Goal: Task Accomplishment & Management: Complete application form

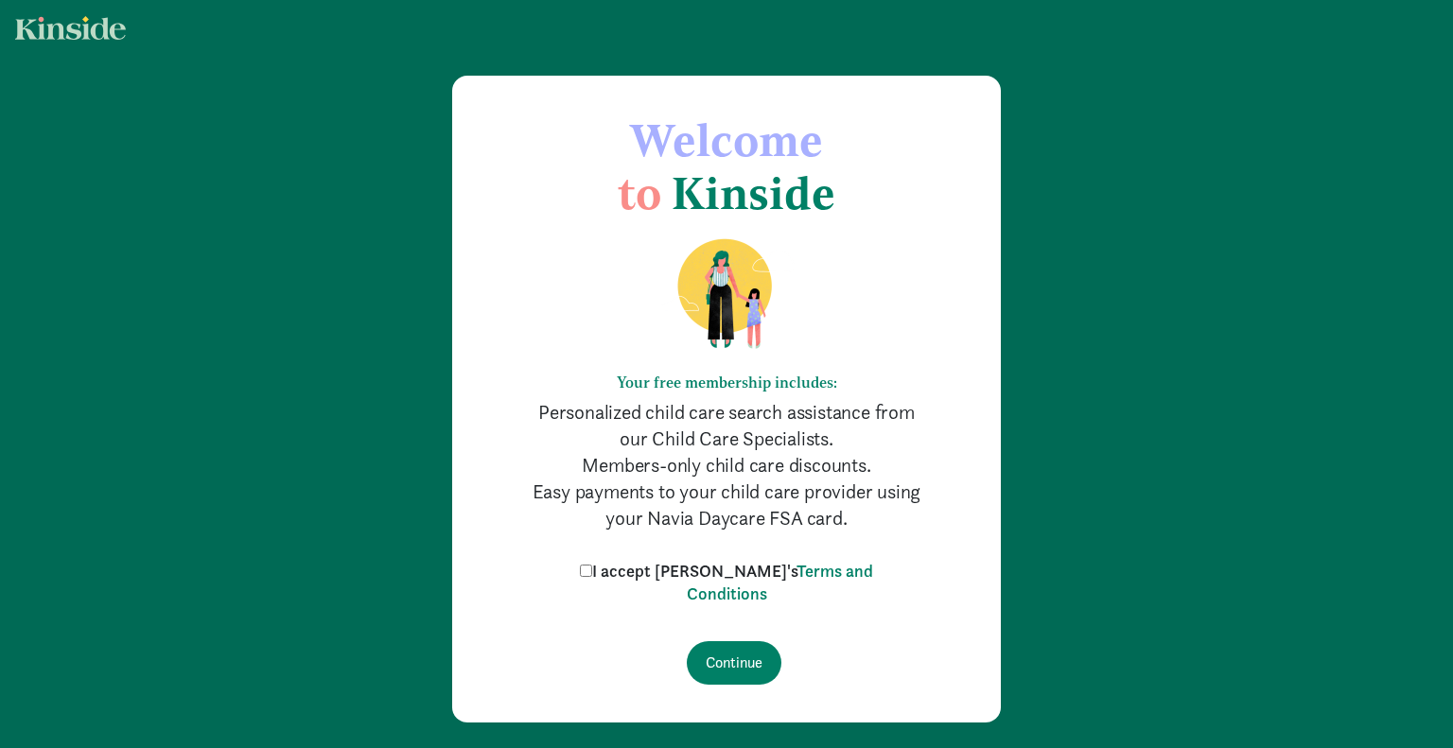
click at [592, 570] on input "I accept [PERSON_NAME]'s Terms and Conditions" at bounding box center [586, 571] width 12 height 12
checkbox input "true"
click at [727, 662] on input "Continue" at bounding box center [734, 663] width 95 height 44
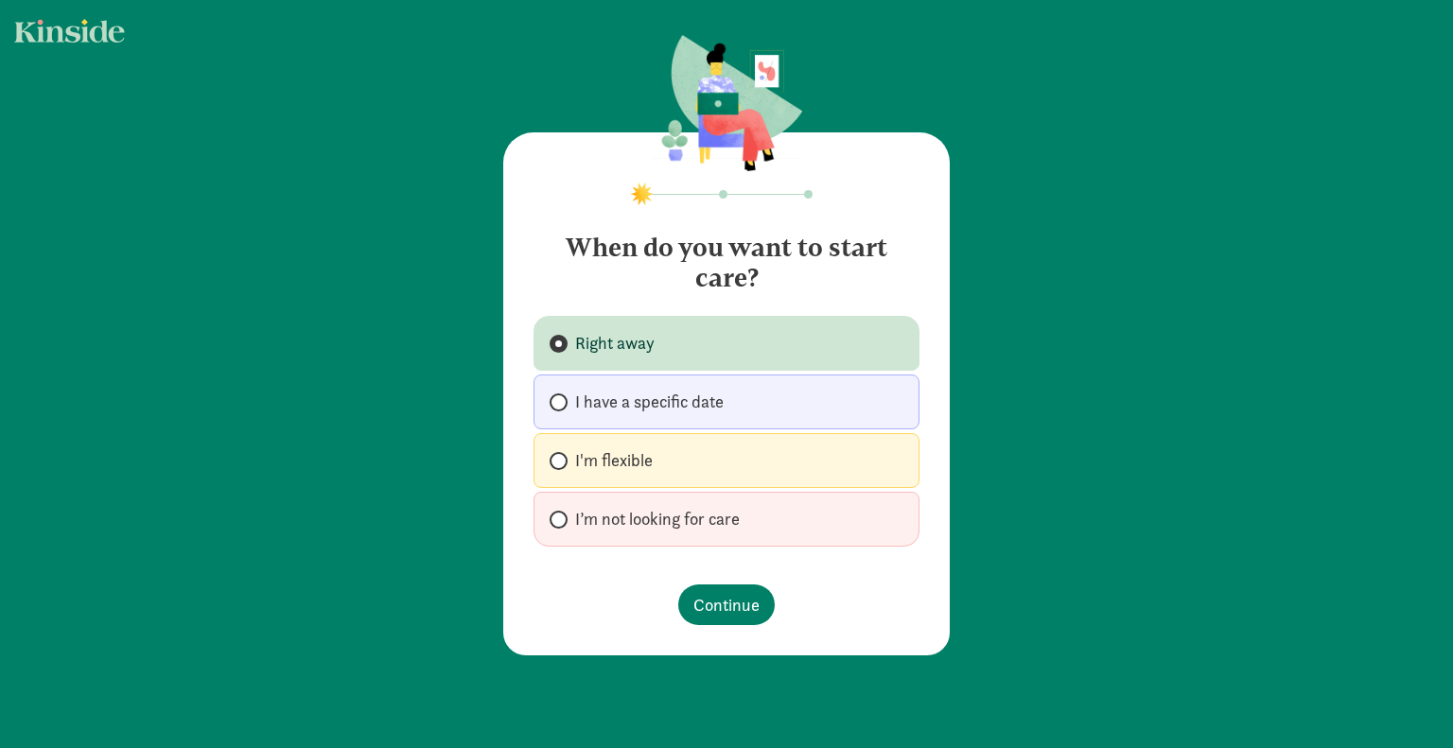
click at [769, 400] on label "I have a specific date" at bounding box center [726, 402] width 386 height 55
click at [562, 400] on input "I have a specific date" at bounding box center [556, 402] width 12 height 12
radio input "true"
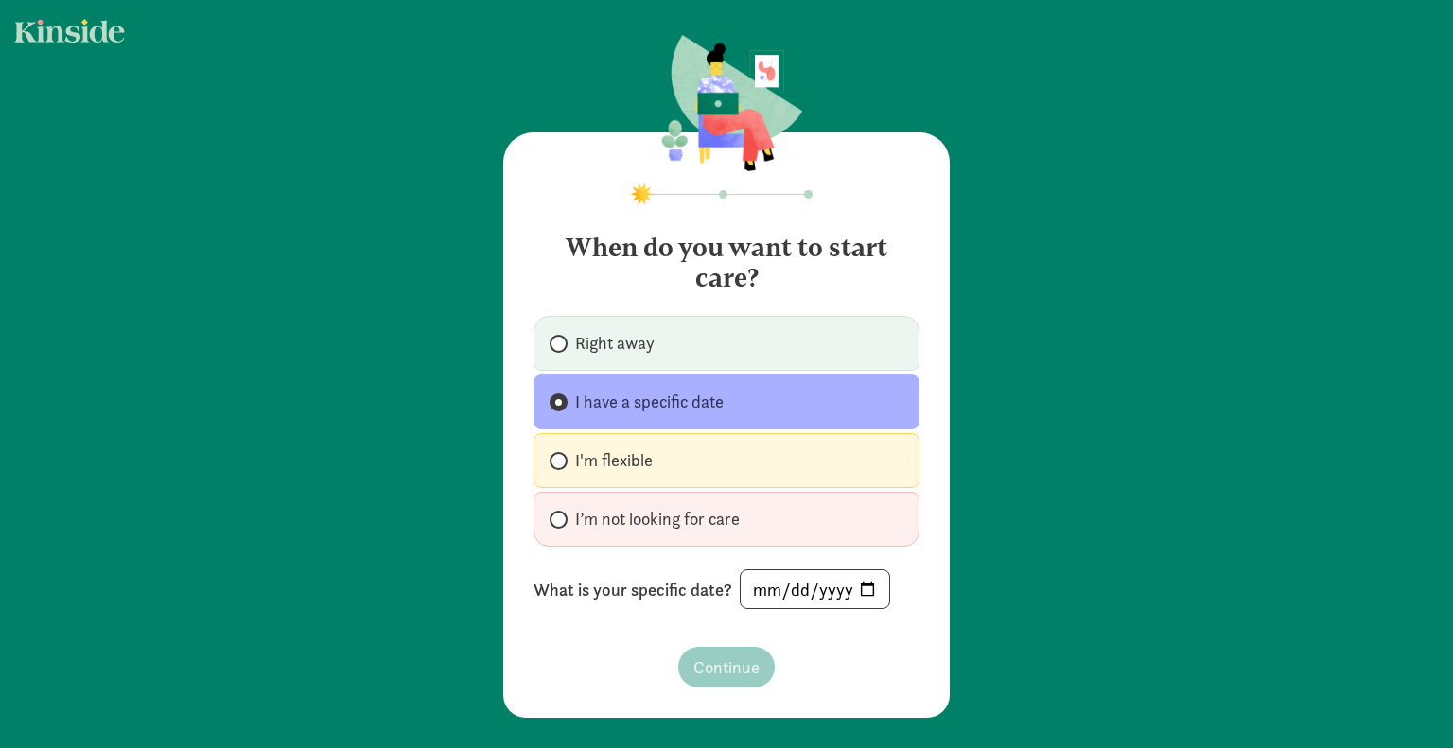
click at [822, 608] on div "When do you want to start care? Right away I have a specific date I'm flexible …" at bounding box center [726, 425] width 446 height 586
click at [855, 589] on input "date" at bounding box center [815, 589] width 149 height 38
type input "2025-10-27"
click at [710, 674] on span "Continue" at bounding box center [726, 668] width 66 height 26
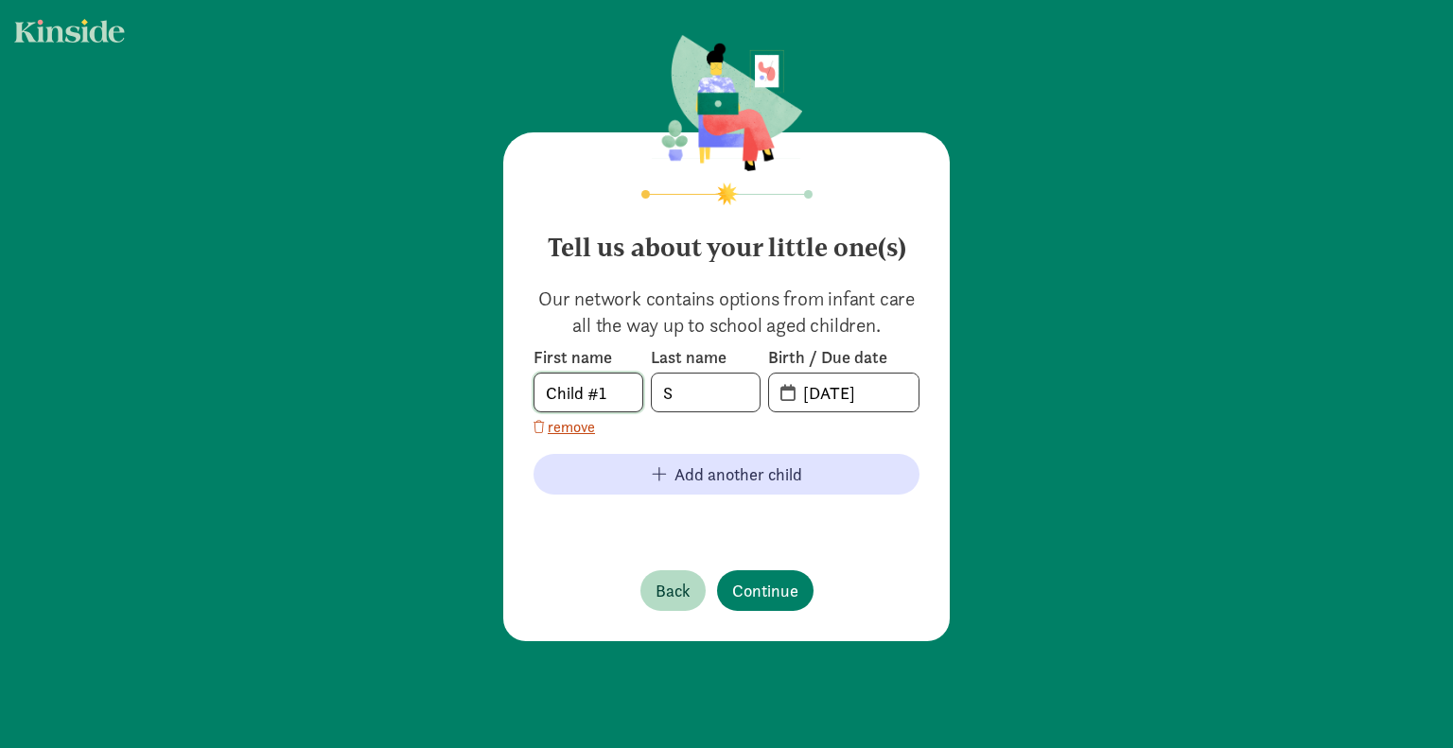
click at [620, 397] on body "Tell us about your little one(s) Our network contains options from infant care …" at bounding box center [726, 374] width 1453 height 748
click at [0, 747] on com-1password-button at bounding box center [0, 748] width 0 height 0
click at [576, 396] on input "Child #1" at bounding box center [588, 393] width 108 height 38
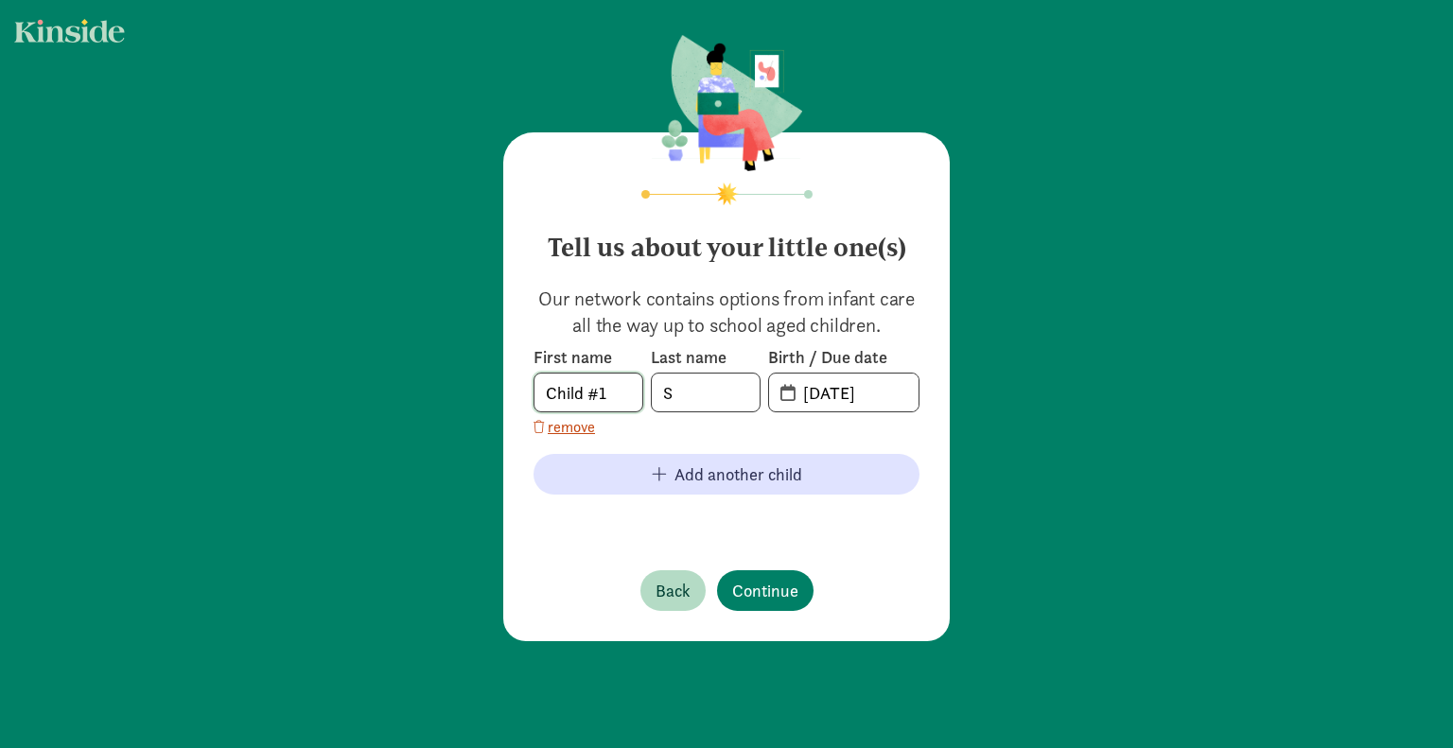
click at [576, 396] on input "Child #1" at bounding box center [588, 393] width 108 height 38
type input "Louis"
type input "Sernick"
type input "8"
type input "08-05-2025"
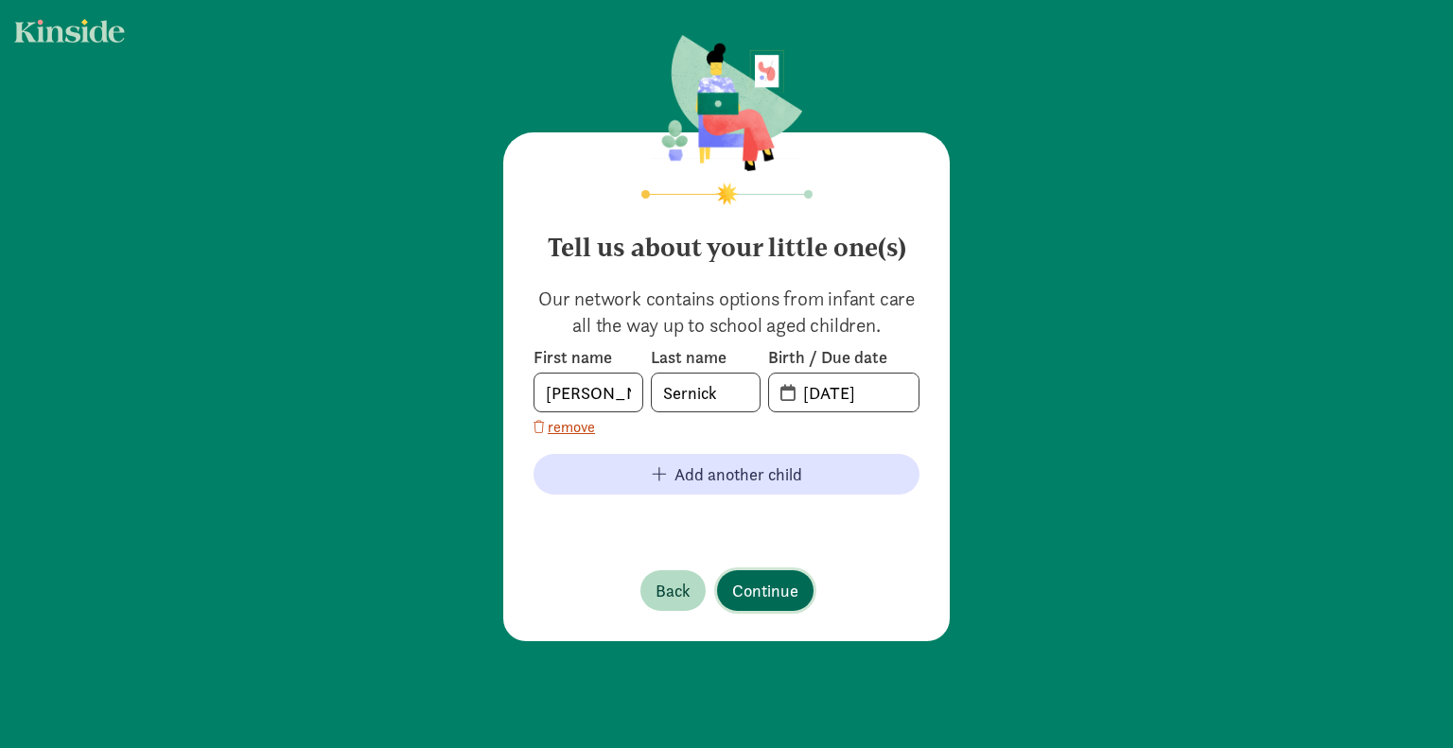
click at [753, 582] on span "Continue" at bounding box center [765, 591] width 66 height 26
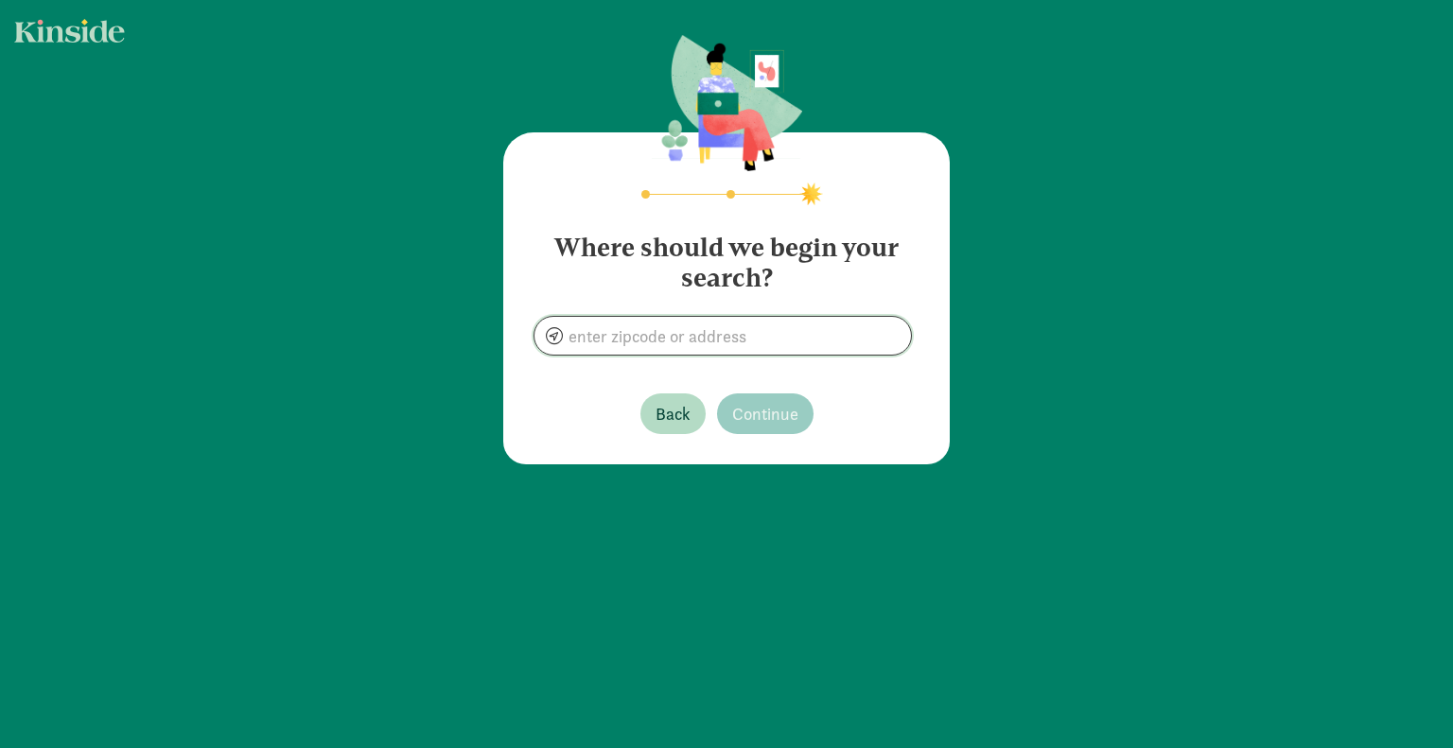
click at [626, 331] on input at bounding box center [722, 336] width 376 height 38
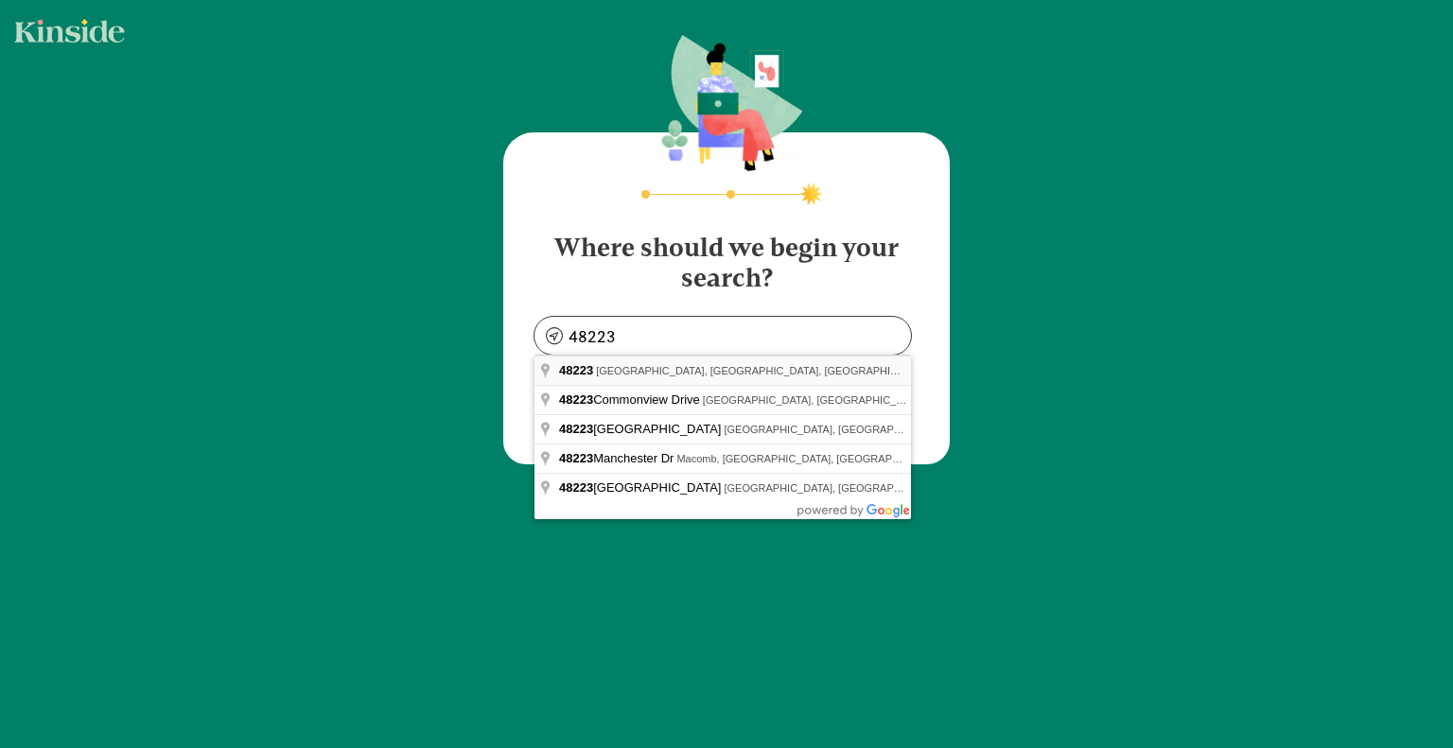
type input "Detroit, MI 48223, USA"
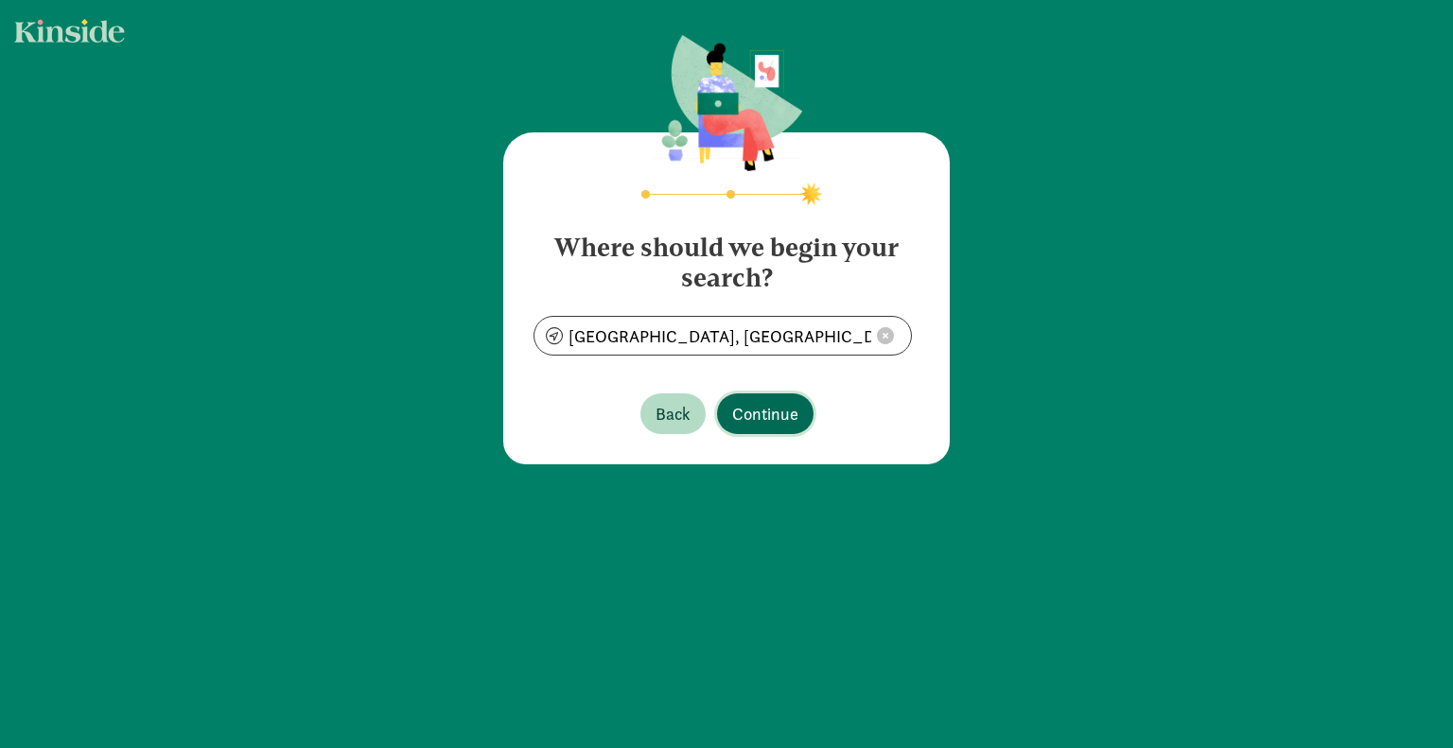
click at [778, 406] on span "Continue" at bounding box center [765, 414] width 66 height 26
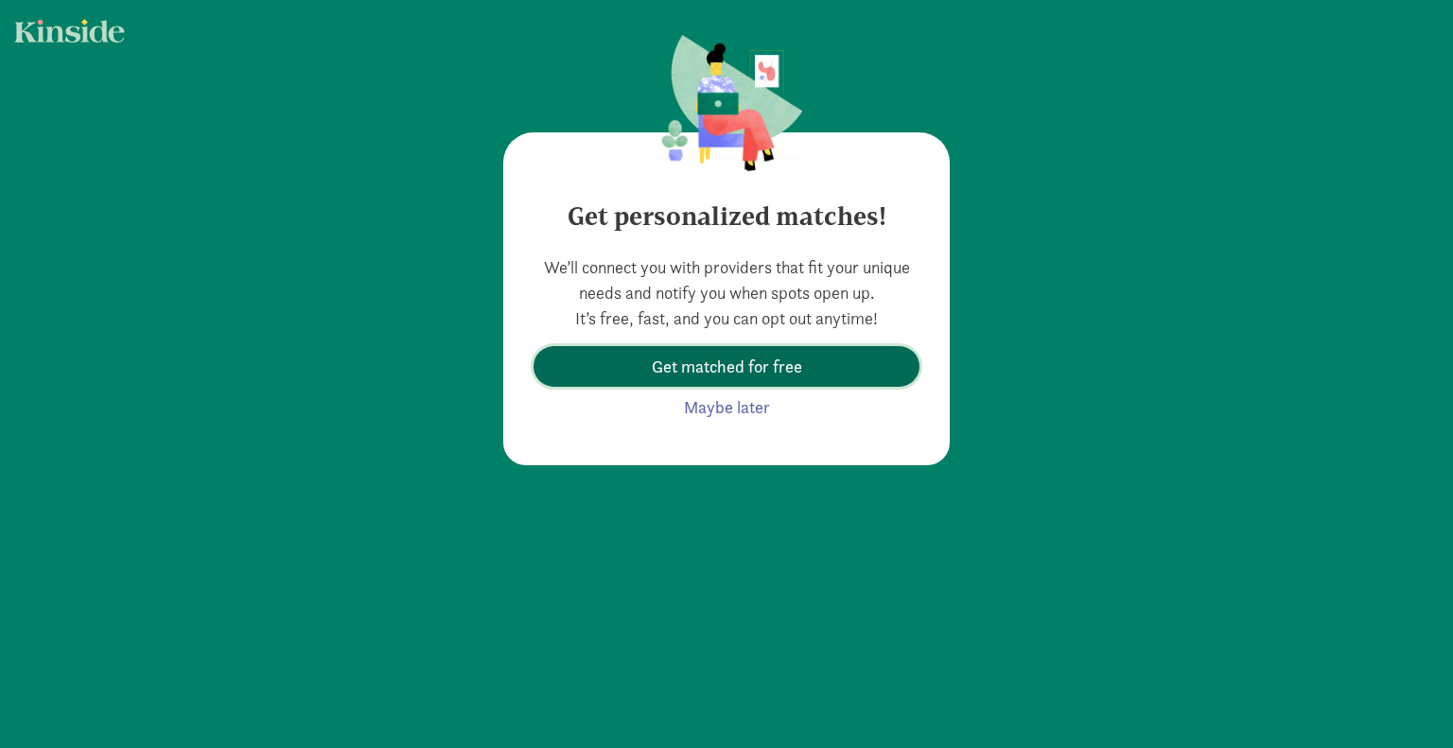
click at [829, 358] on span "Get matched for free" at bounding box center [727, 367] width 356 height 26
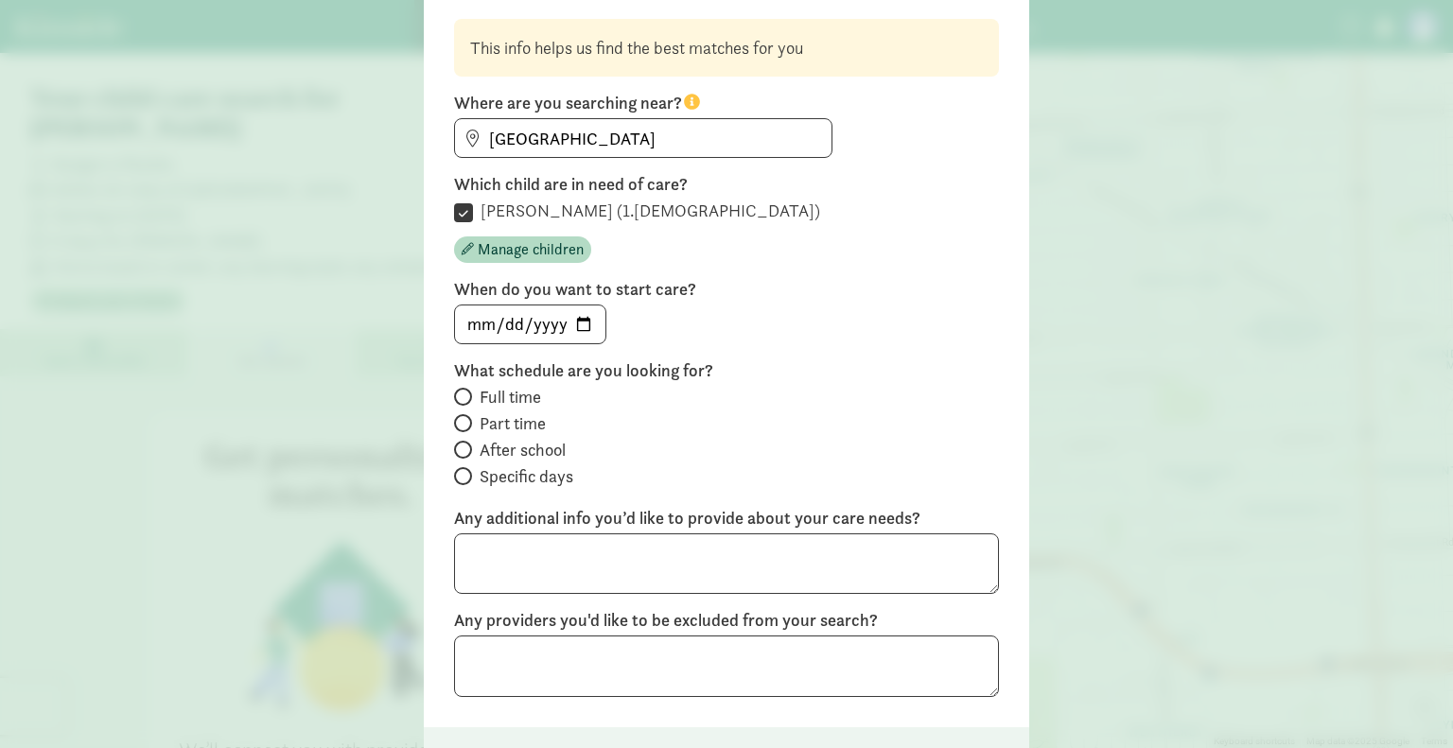
scroll to position [144, 0]
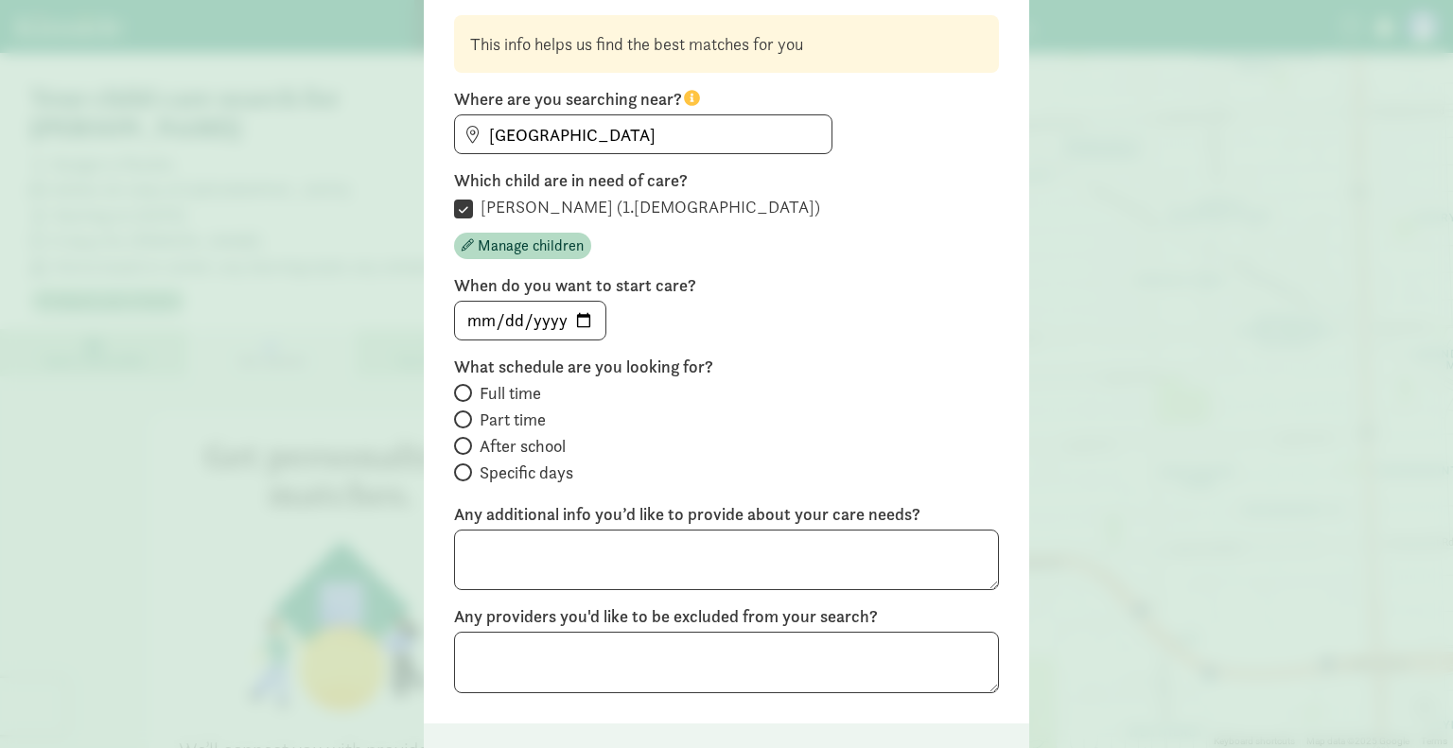
click at [501, 397] on span "Full time" at bounding box center [510, 393] width 61 height 23
click at [466, 397] on input "Full time" at bounding box center [460, 393] width 12 height 12
radio input "true"
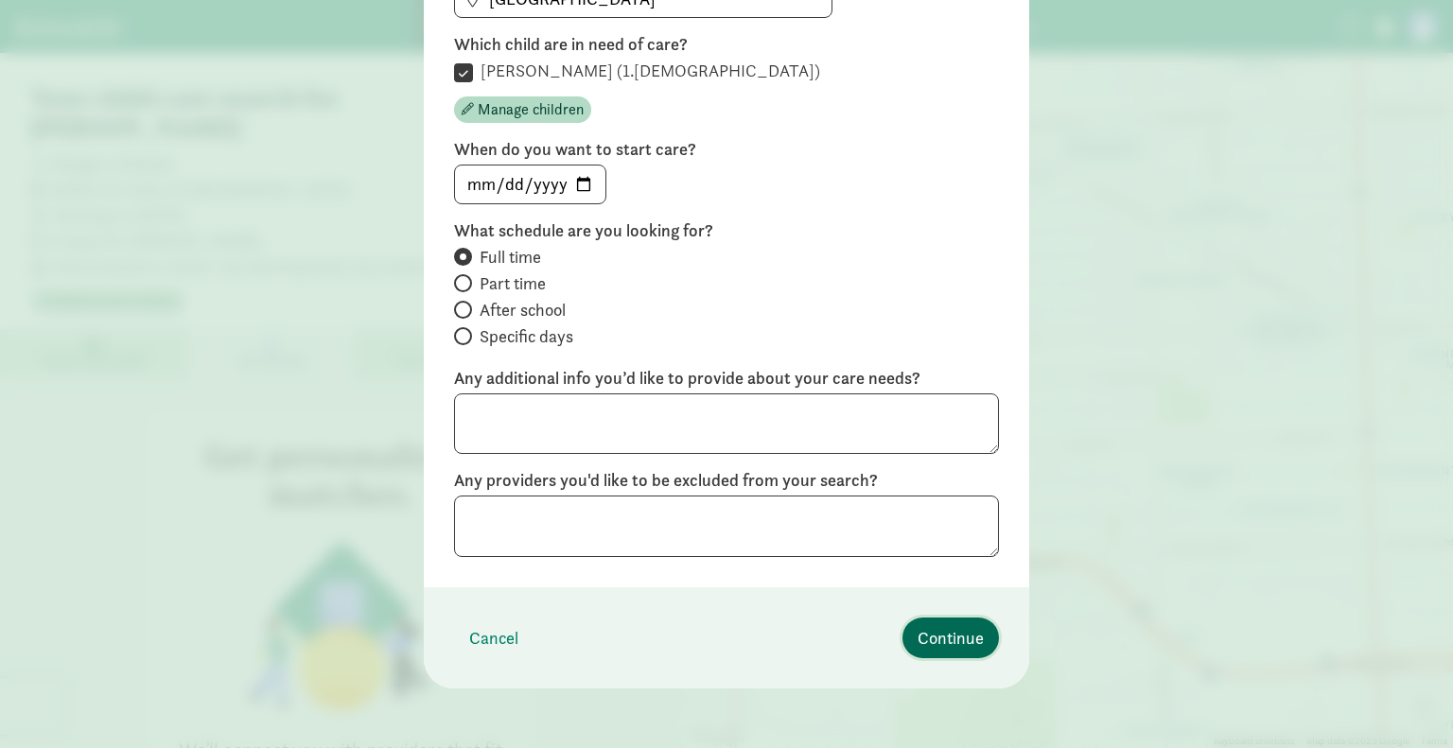
click at [946, 634] on span "Continue" at bounding box center [951, 638] width 66 height 26
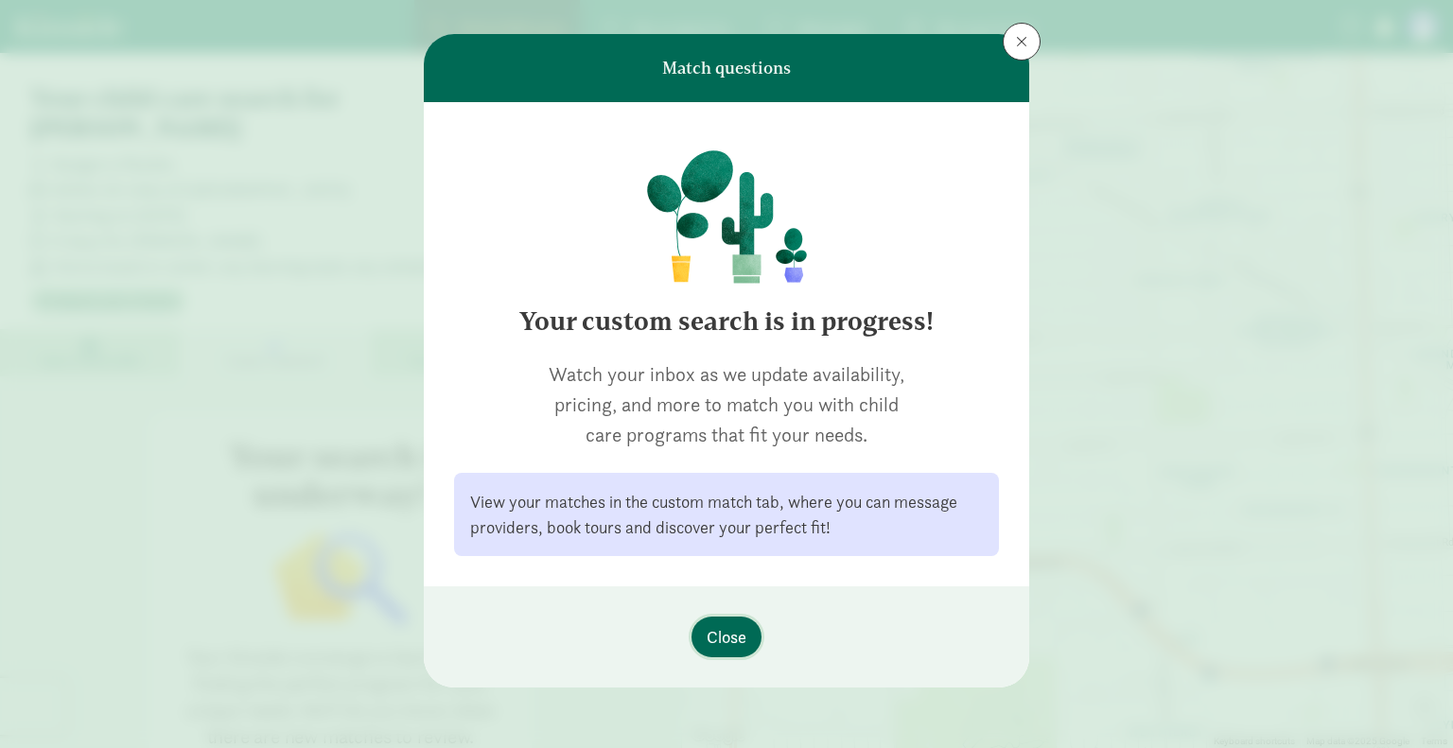
scroll to position [26, 0]
click at [724, 645] on span "Close" at bounding box center [727, 638] width 40 height 26
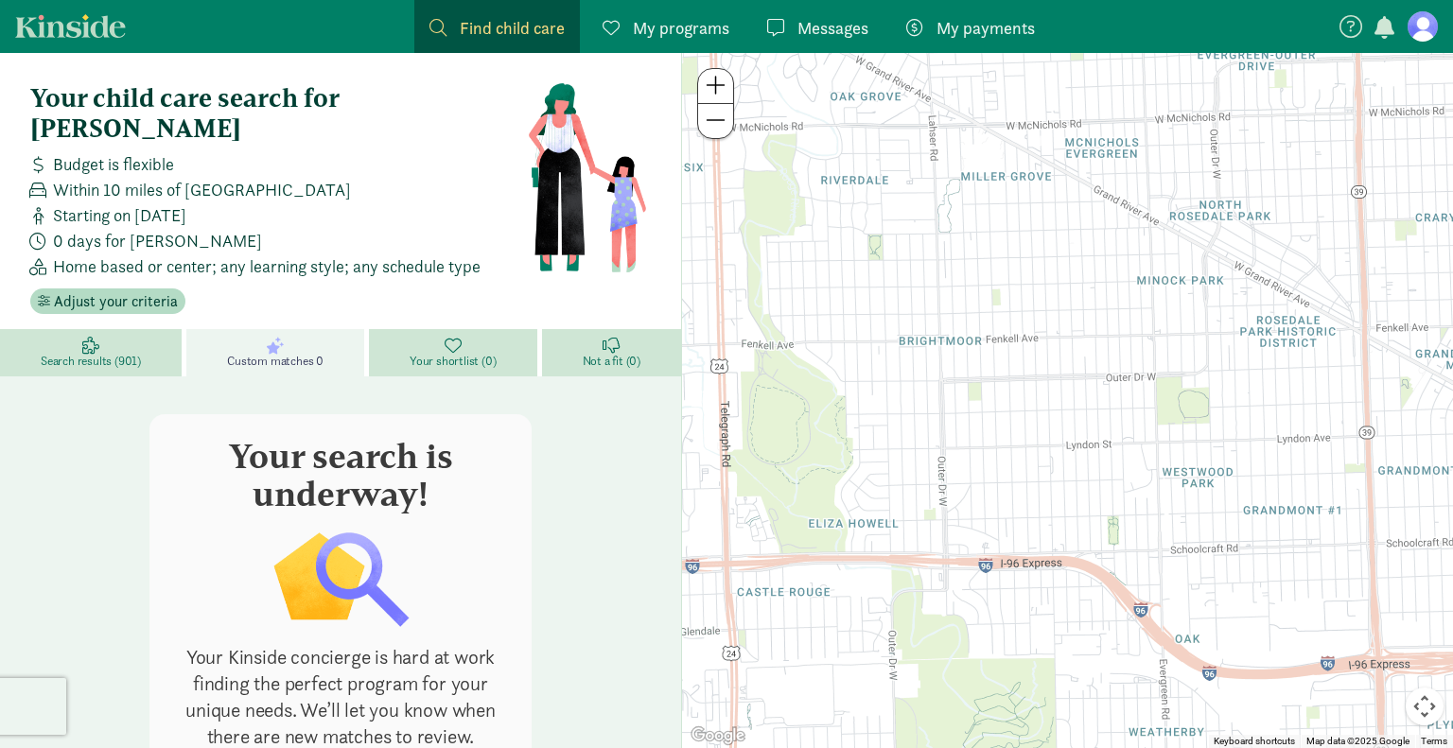
scroll to position [122, 0]
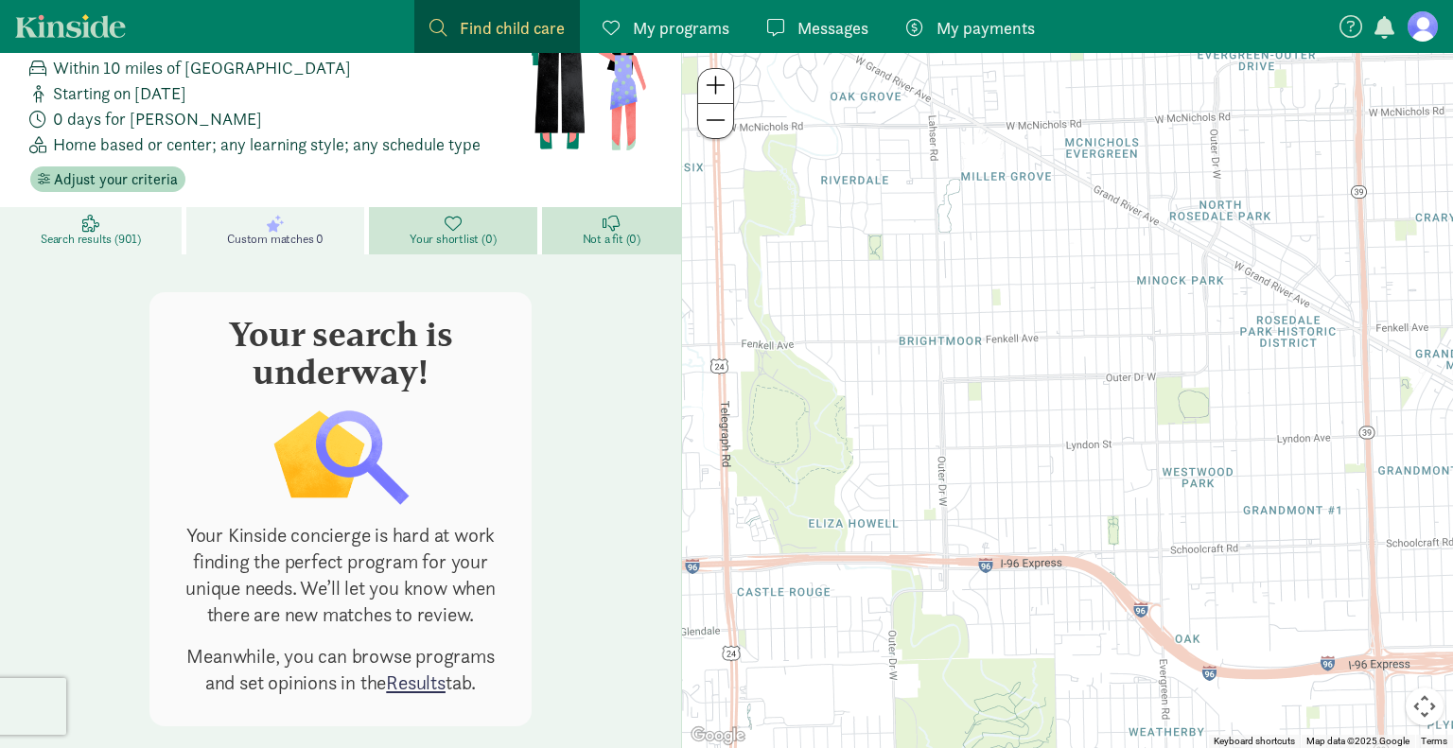
click at [92, 215] on icon at bounding box center [90, 223] width 17 height 17
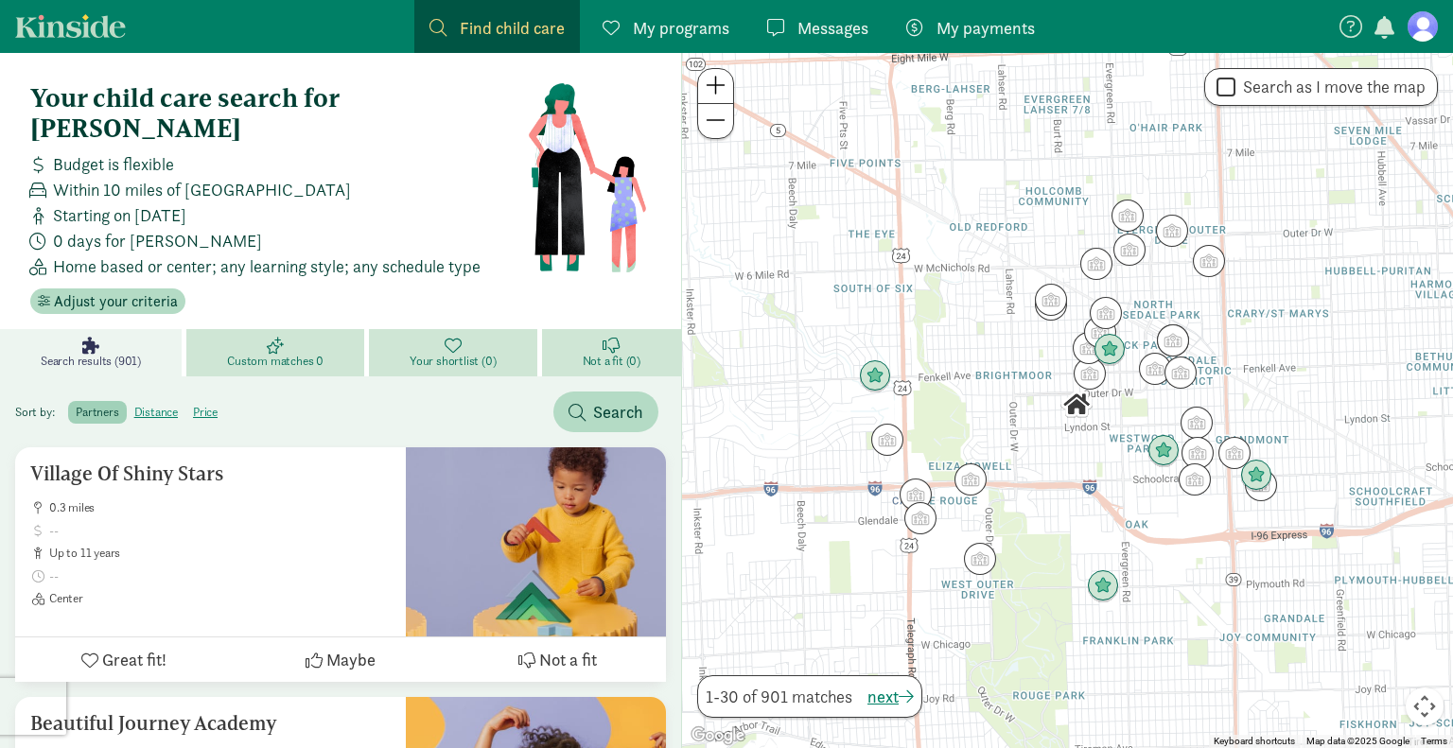
click at [515, 29] on span "Find child care" at bounding box center [512, 28] width 105 height 26
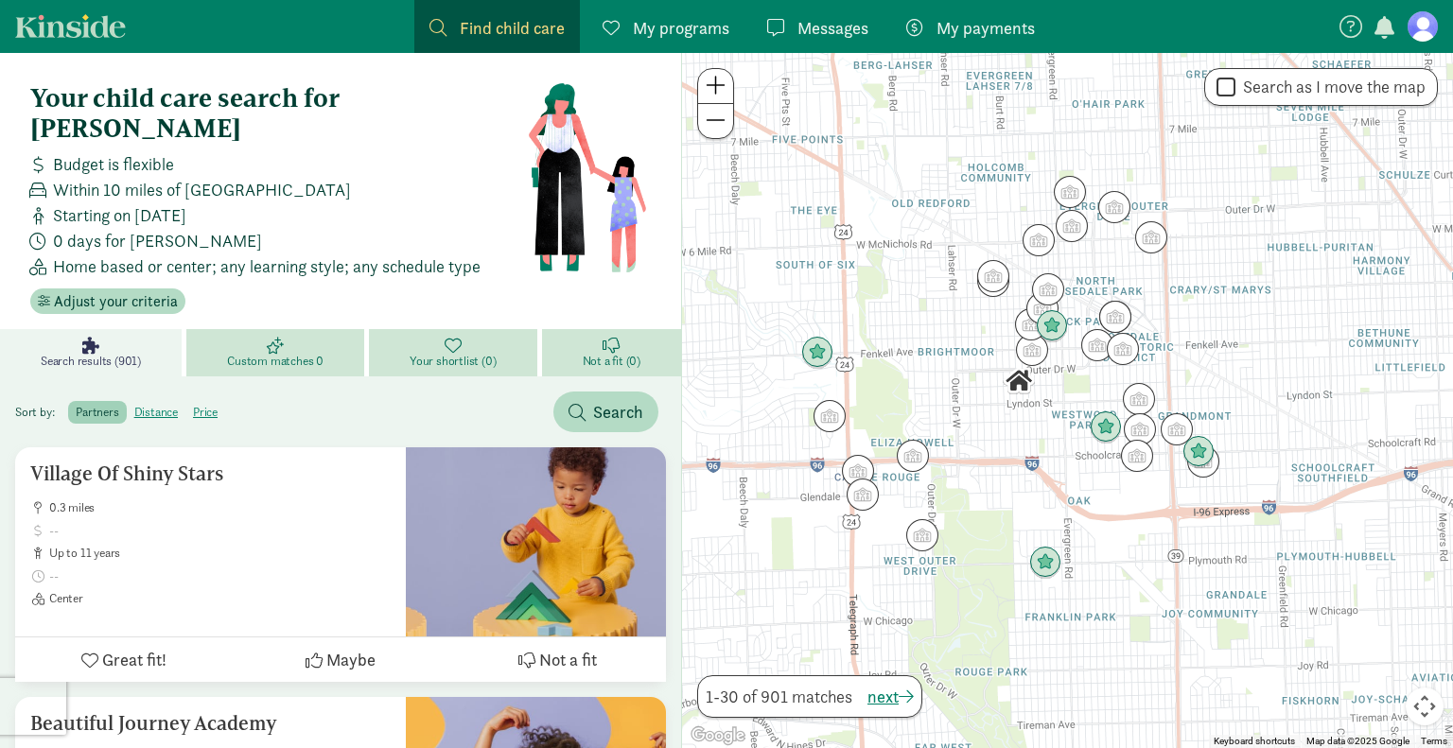
drag, startPoint x: 1197, startPoint y: 654, endPoint x: 1137, endPoint y: 629, distance: 64.5
click at [1137, 629] on div at bounding box center [1067, 400] width 771 height 695
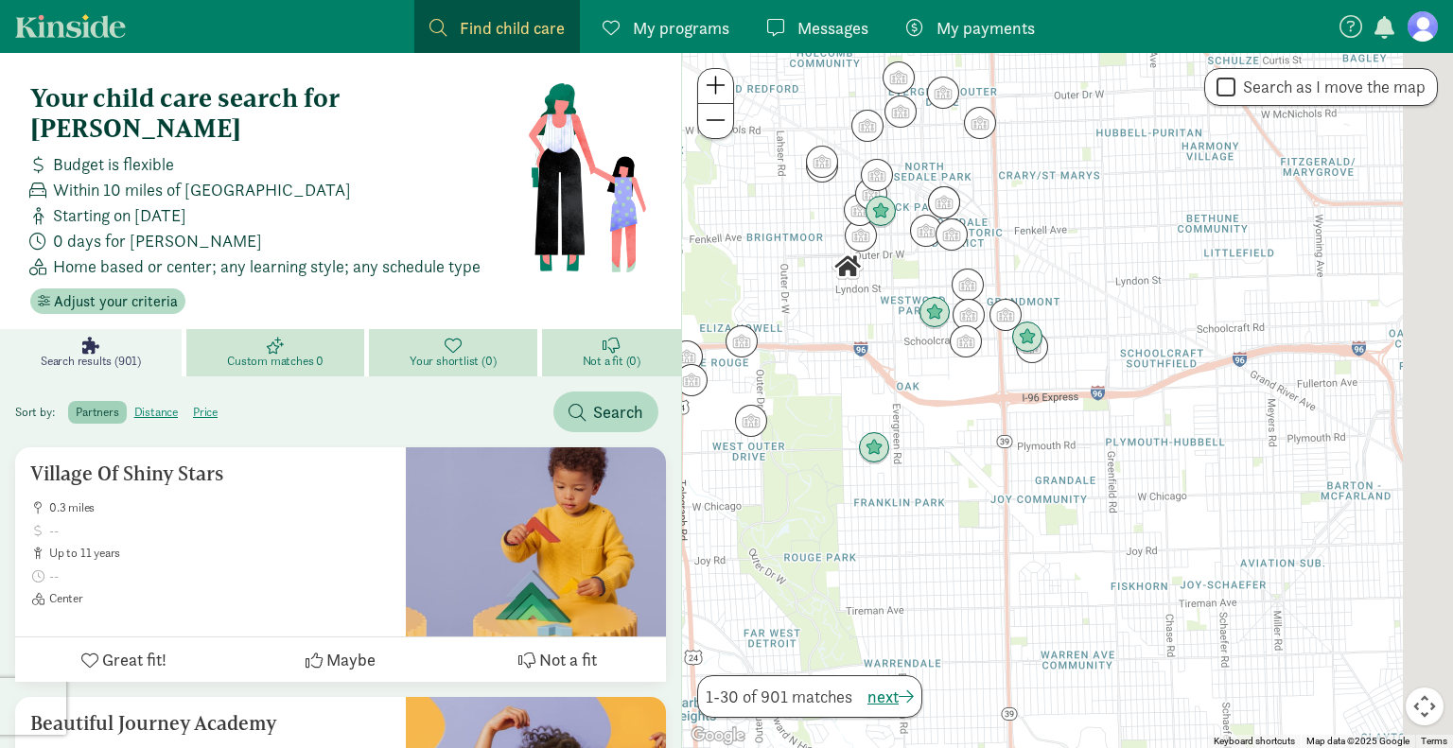
drag, startPoint x: 1250, startPoint y: 673, endPoint x: 1074, endPoint y: 557, distance: 210.4
click at [1074, 557] on div at bounding box center [1067, 400] width 771 height 695
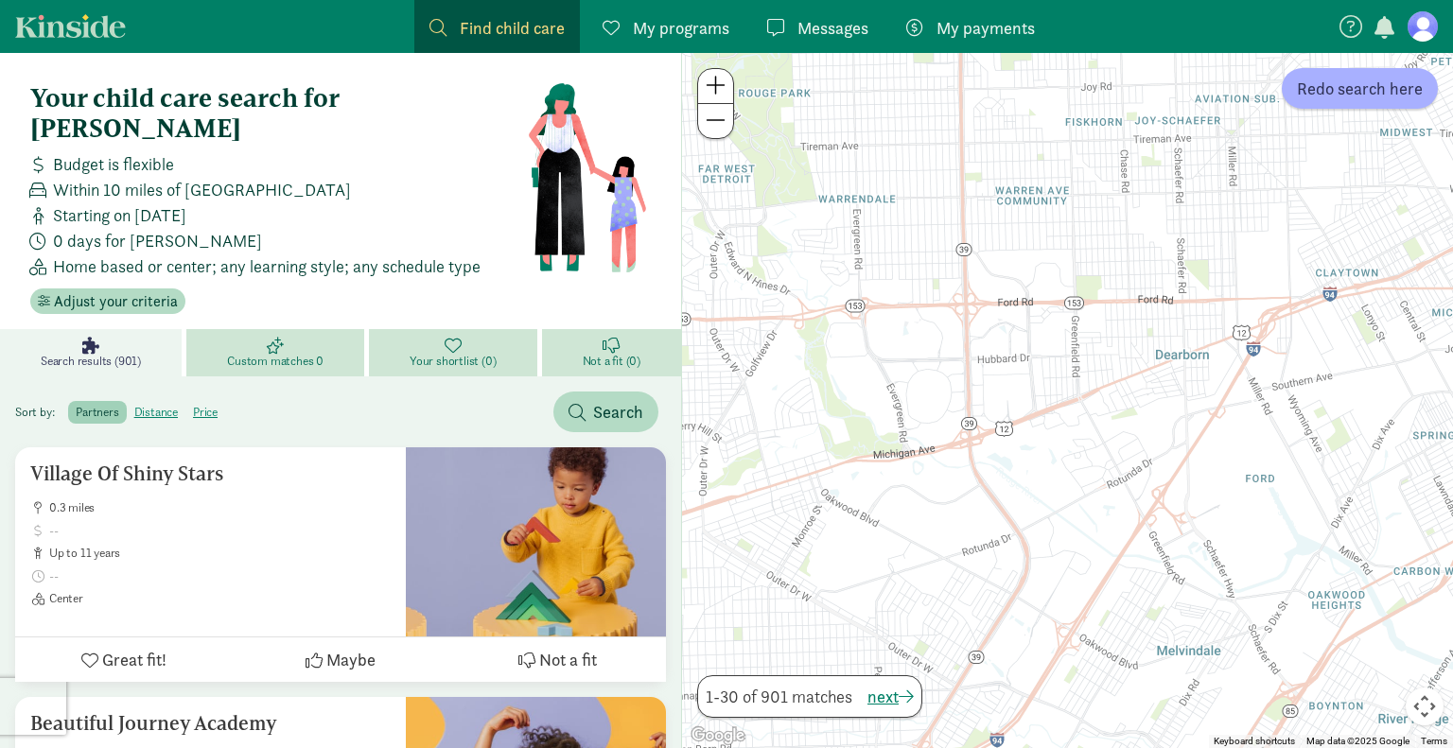
drag, startPoint x: 1075, startPoint y: 655, endPoint x: 1033, endPoint y: 185, distance: 471.0
click at [1033, 185] on div at bounding box center [1067, 400] width 771 height 695
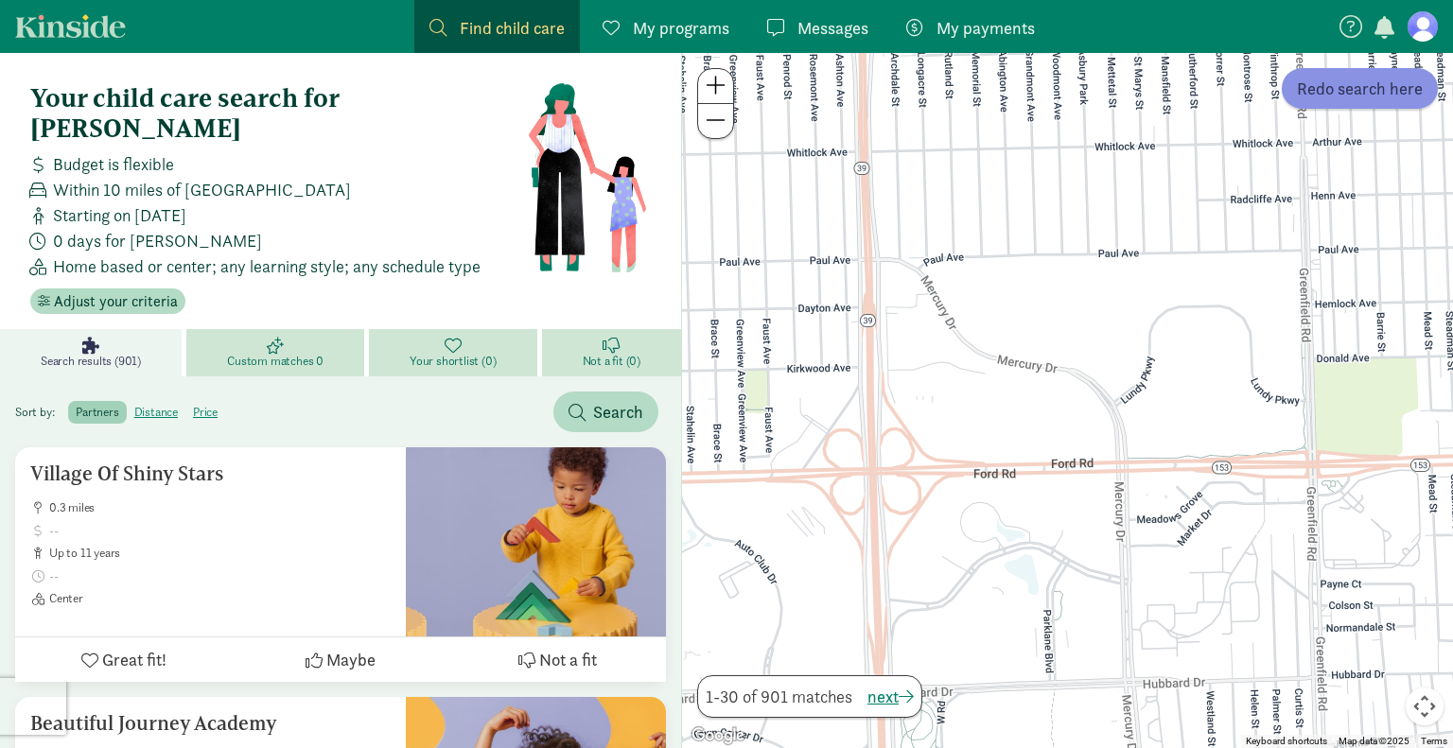
click at [1368, 91] on span "Redo search here" at bounding box center [1360, 89] width 126 height 26
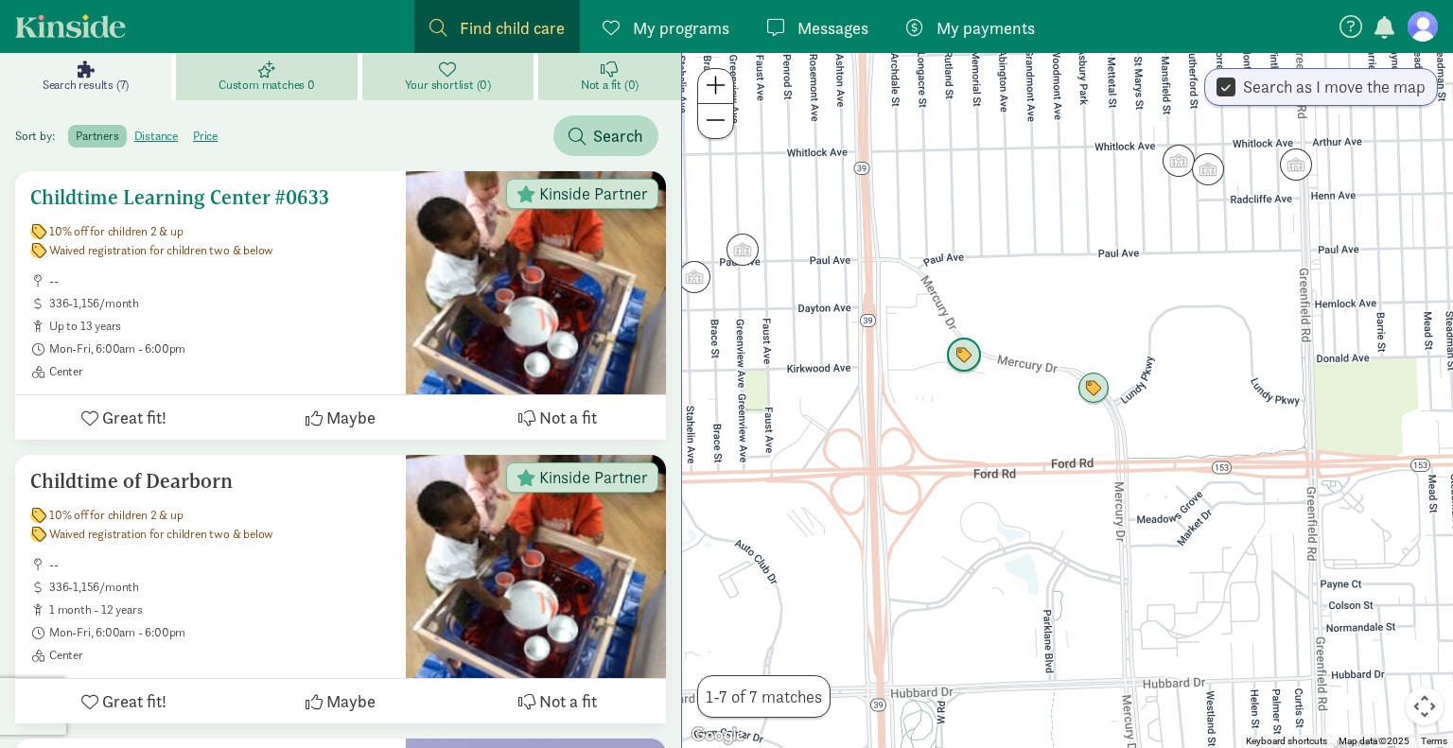
scroll to position [276, 0]
click at [311, 527] on div "Waived registration for children two & below" at bounding box center [210, 534] width 360 height 15
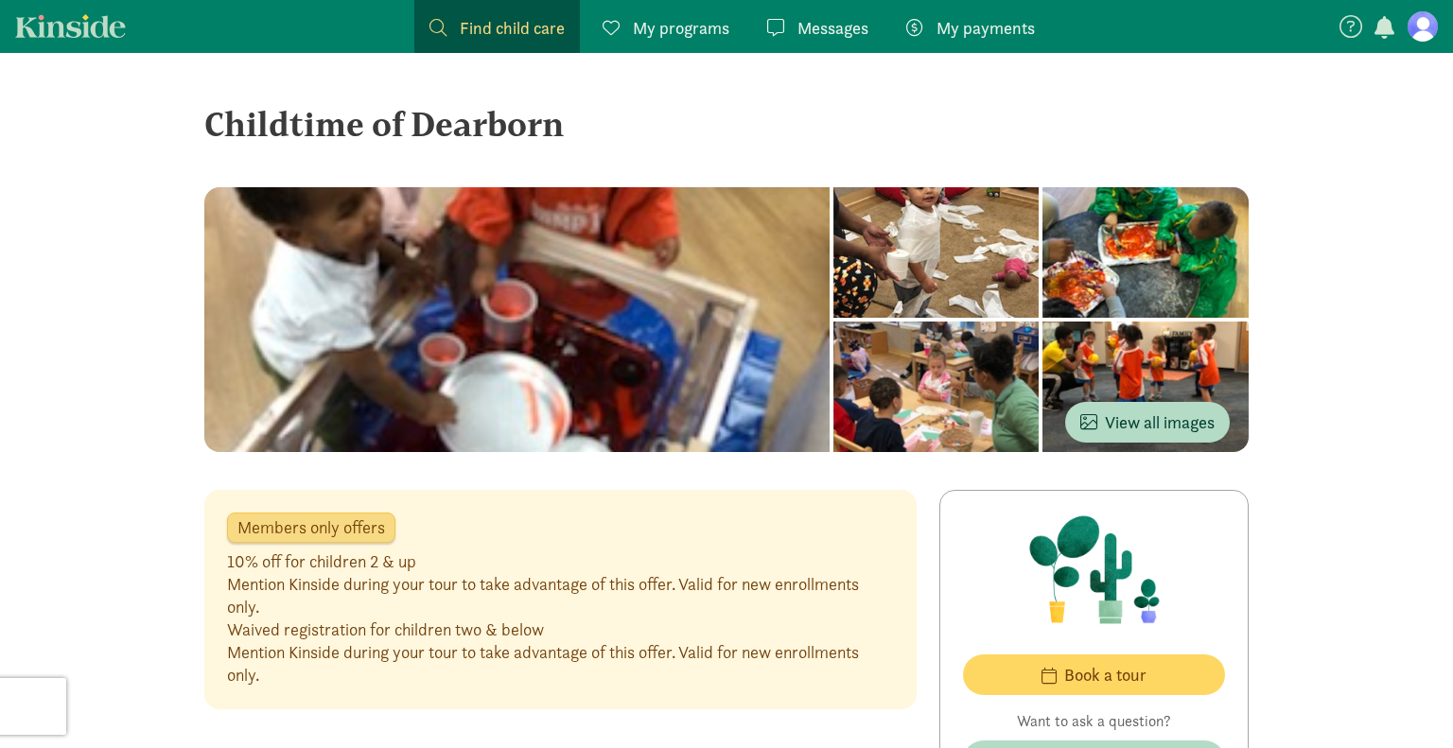
click at [559, 330] on div at bounding box center [516, 319] width 625 height 265
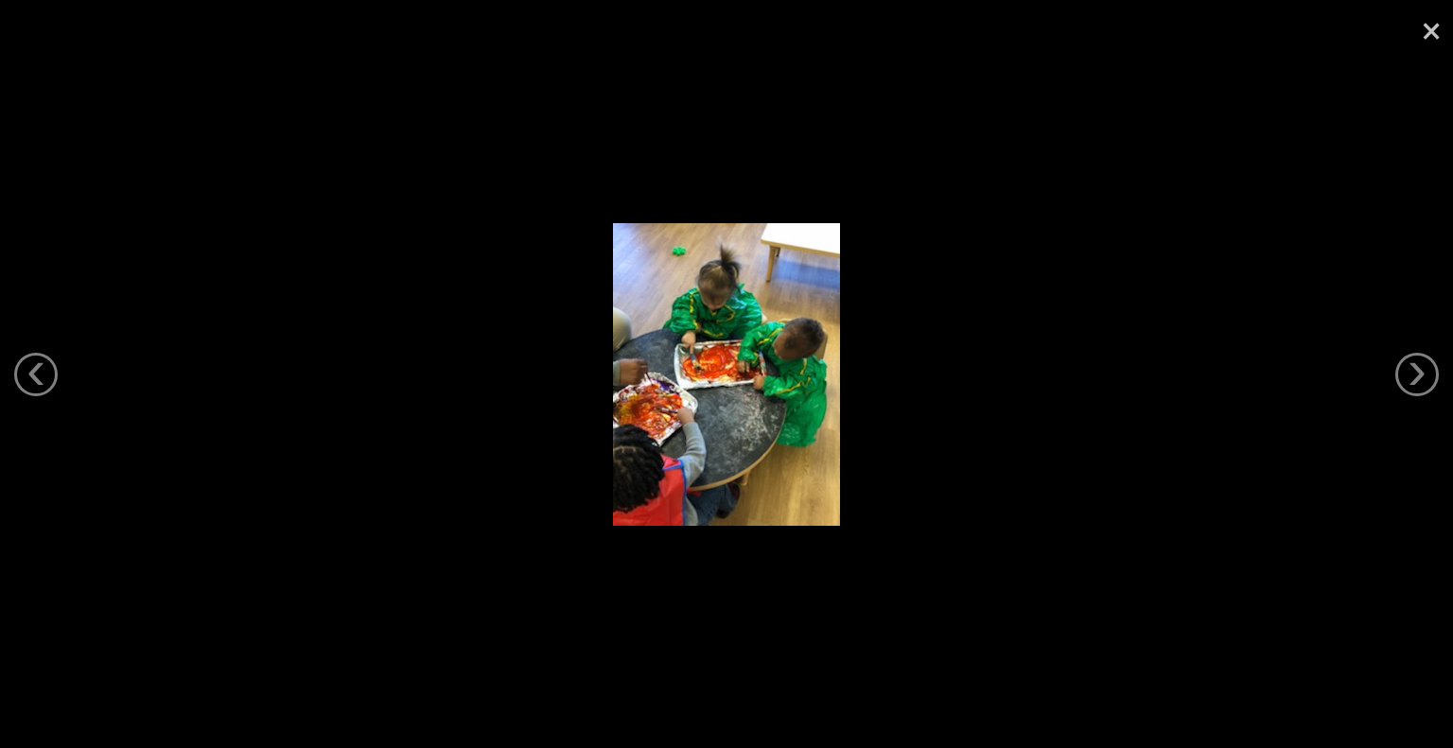
click at [1436, 35] on link "×" at bounding box center [1431, 28] width 44 height 57
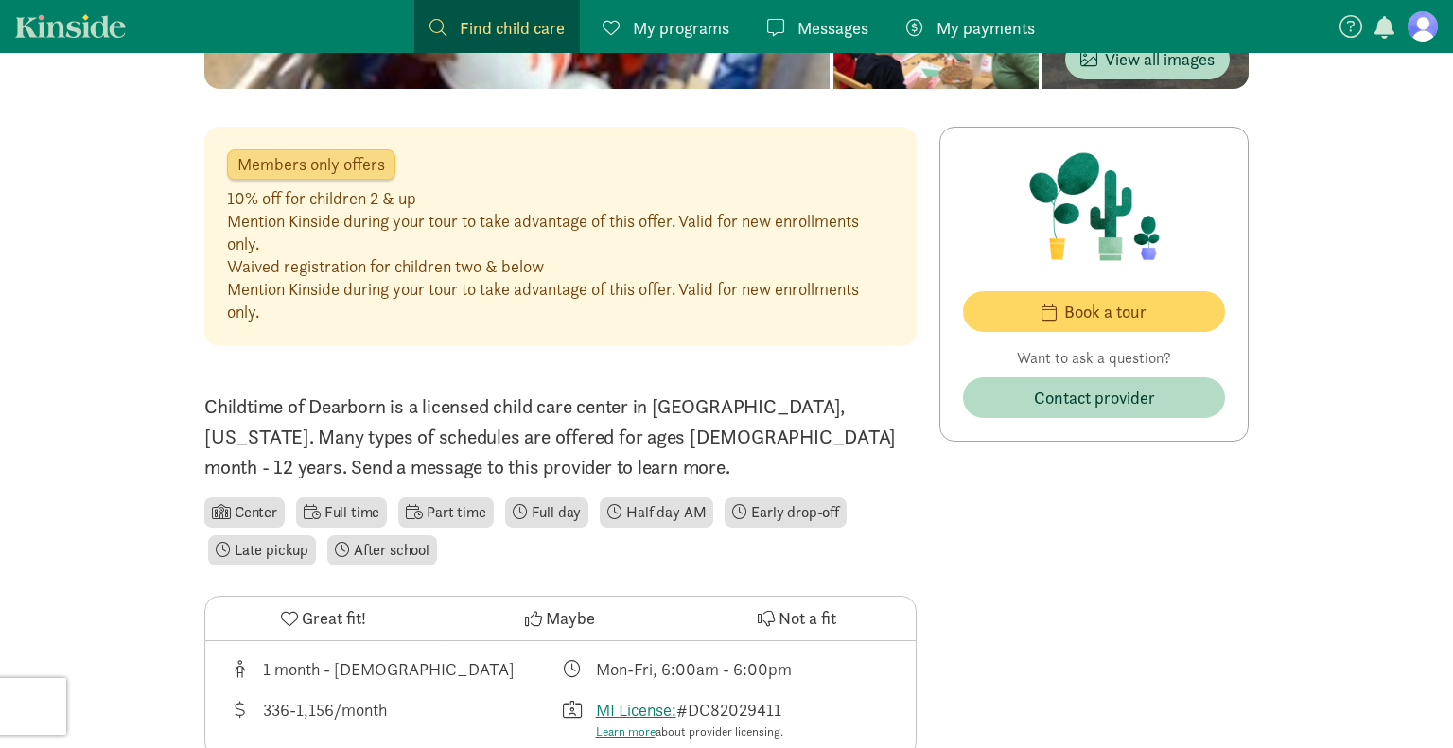
scroll to position [403, 0]
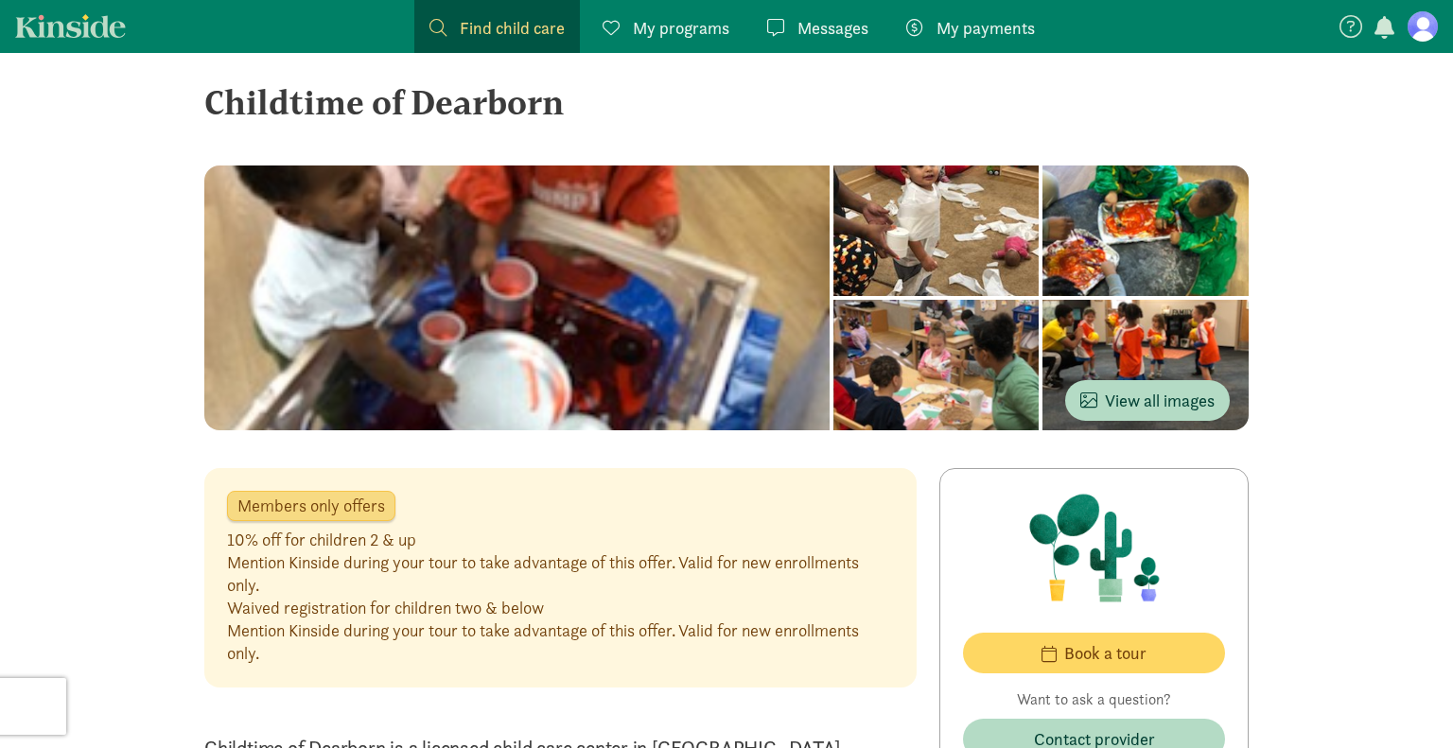
scroll to position [23, 0]
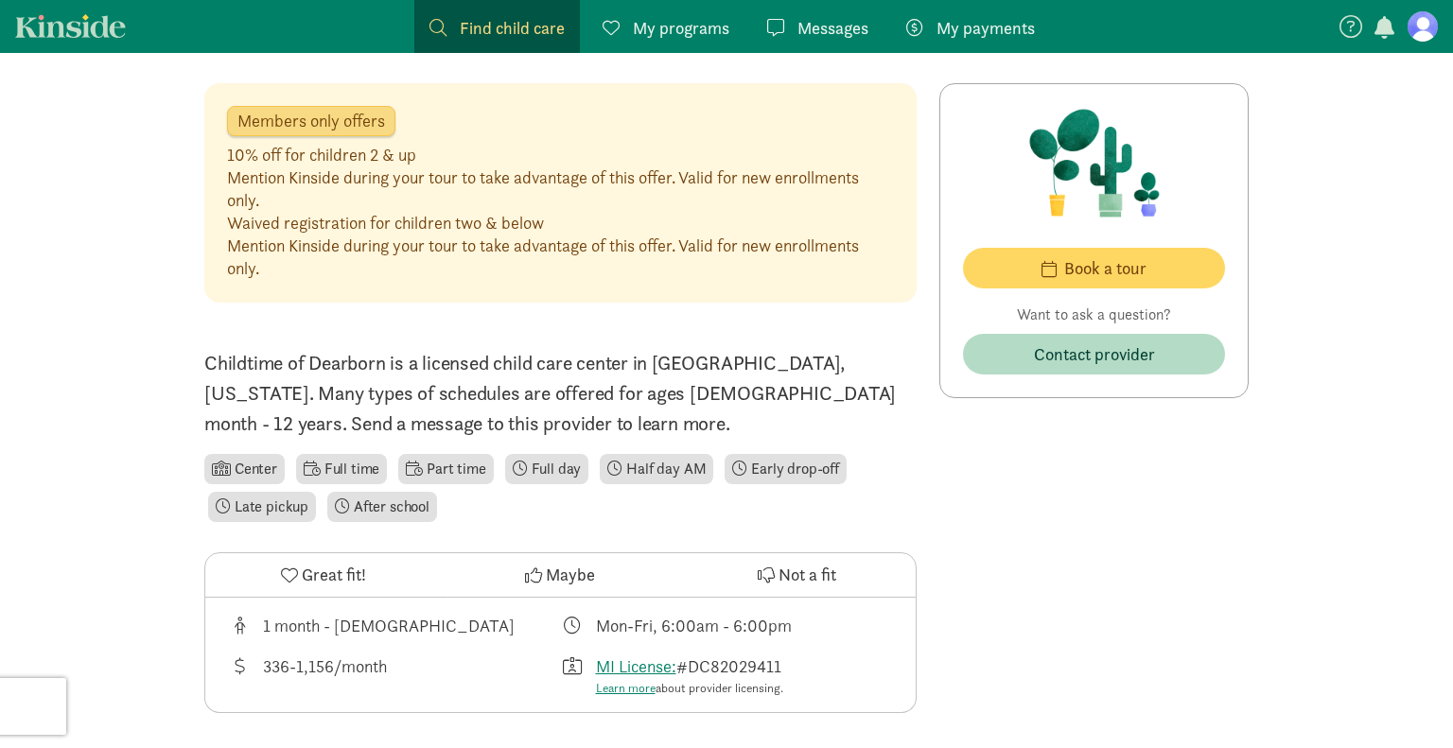
scroll to position [0, 0]
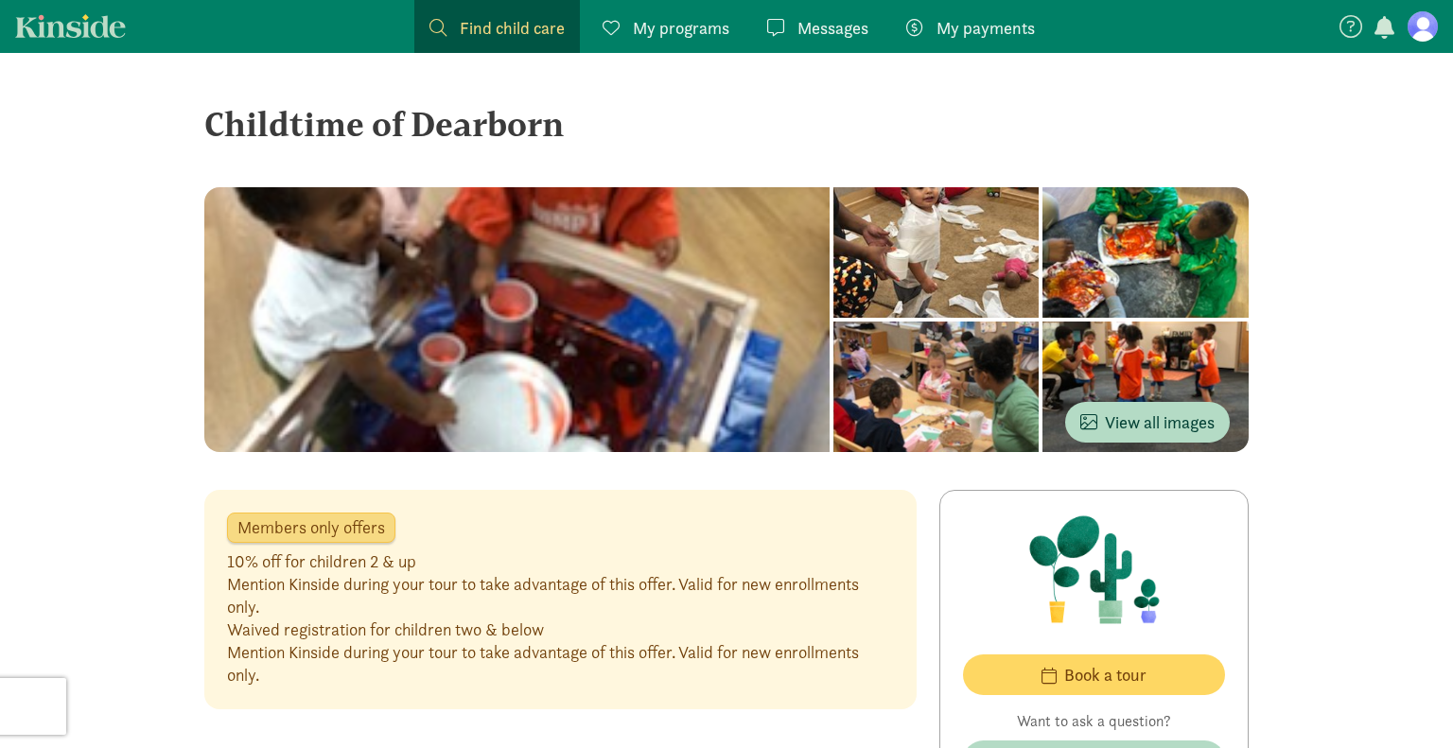
click at [953, 30] on span "My payments" at bounding box center [985, 28] width 98 height 26
